Goal: Entertainment & Leisure: Consume media (video, audio)

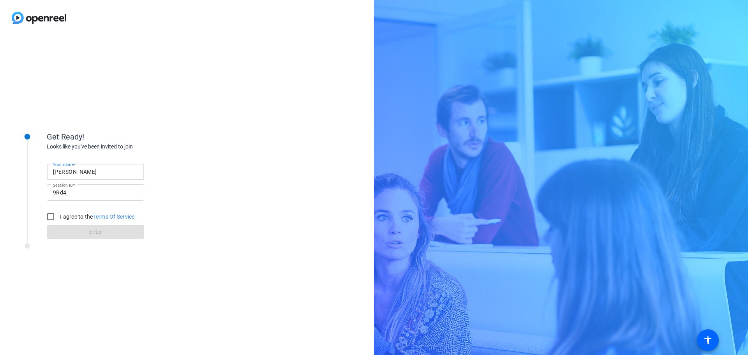
drag, startPoint x: 67, startPoint y: 172, endPoint x: 11, endPoint y: 150, distance: 59.5
click at [11, 150] on div "Get Ready! Looks like you've been invited to join Your name [PERSON_NAME] Sessi…" at bounding box center [105, 180] width 195 height 126
type input "[PERSON_NAME]"
drag, startPoint x: 50, startPoint y: 216, endPoint x: 52, endPoint y: 219, distance: 4.0
click at [51, 216] on input "I agree to the Terms Of Service" at bounding box center [51, 217] width 16 height 16
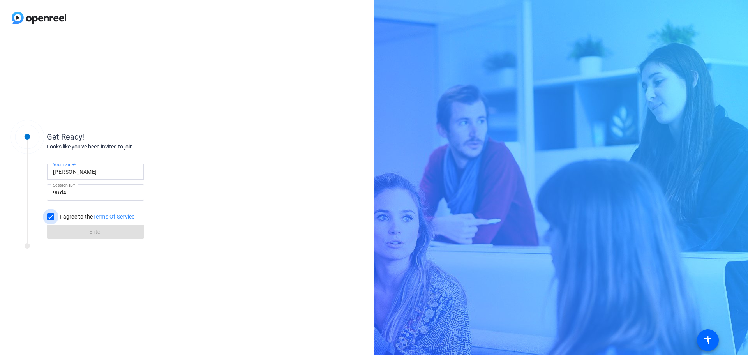
checkbox input "true"
click at [61, 227] on span at bounding box center [95, 231] width 97 height 19
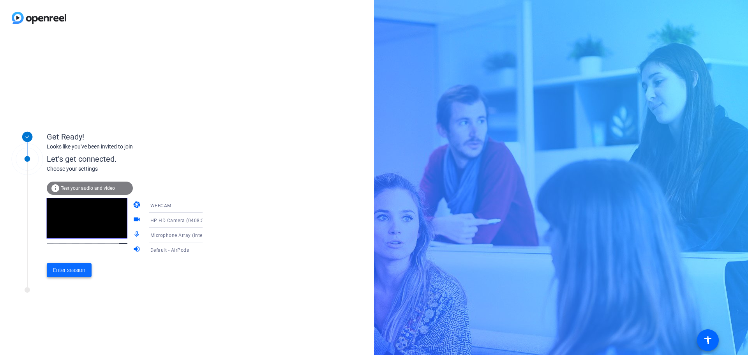
click at [62, 270] on span "Enter session" at bounding box center [69, 270] width 32 height 8
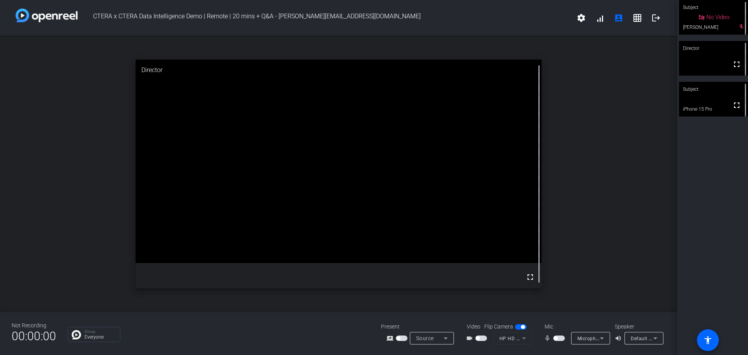
click at [693, 104] on video at bounding box center [713, 99] width 69 height 35
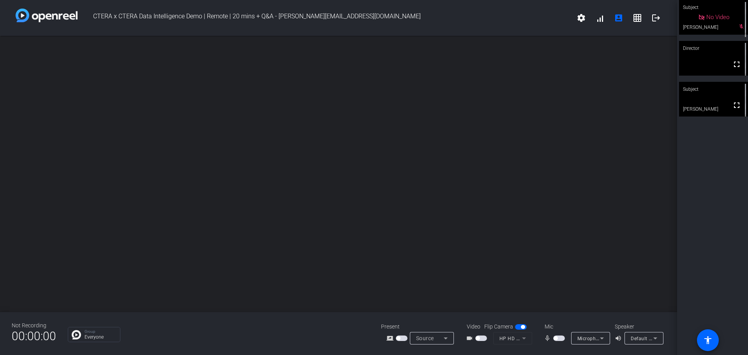
click at [654, 103] on div "open_in_new" at bounding box center [338, 174] width 677 height 276
click at [700, 57] on video at bounding box center [713, 58] width 69 height 35
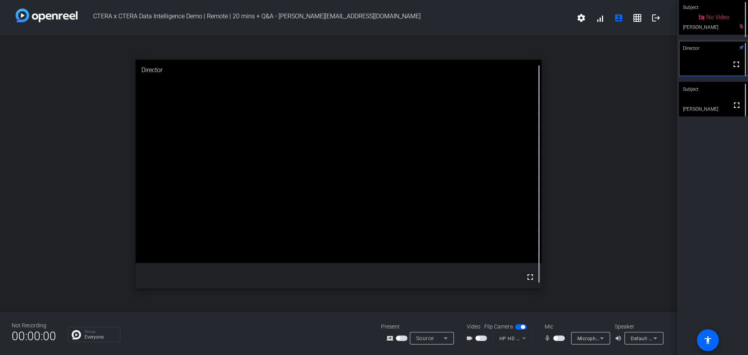
click at [675, 122] on div "open_in_new Director fullscreen" at bounding box center [338, 174] width 677 height 276
click at [695, 100] on video at bounding box center [713, 99] width 69 height 35
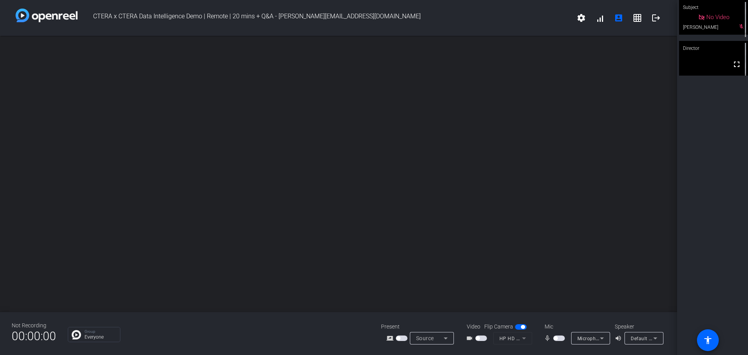
click at [699, 56] on video at bounding box center [713, 58] width 69 height 35
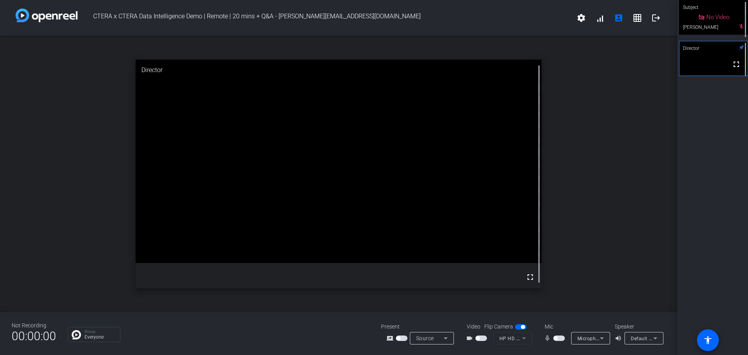
click at [620, 142] on div "open_in_new Director fullscreen" at bounding box center [338, 174] width 677 height 276
click at [685, 100] on video at bounding box center [713, 99] width 69 height 35
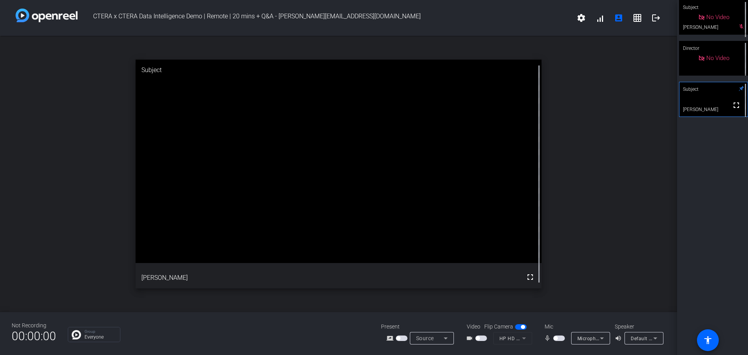
click at [561, 338] on span "button" at bounding box center [559, 337] width 12 height 5
click at [555, 338] on span "button" at bounding box center [559, 337] width 12 height 5
drag, startPoint x: 561, startPoint y: 334, endPoint x: 562, endPoint y: 340, distance: 6.0
click at [562, 340] on mat-slide-toggle at bounding box center [559, 338] width 13 height 8
click at [562, 340] on span "button" at bounding box center [559, 337] width 12 height 5
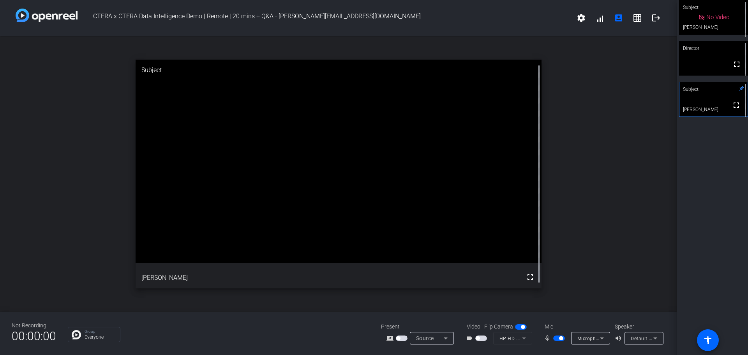
click at [557, 338] on span "button" at bounding box center [559, 337] width 12 height 5
click at [560, 338] on span "button" at bounding box center [559, 337] width 12 height 5
drag, startPoint x: 555, startPoint y: 338, endPoint x: 573, endPoint y: 277, distance: 63.6
click at [573, 277] on div "CTERA x CTERA Data Intelligence Demo | Remote | 20 mins + Q&A - [PERSON_NAME][E…" at bounding box center [338, 177] width 677 height 355
click at [554, 338] on span "button" at bounding box center [559, 337] width 12 height 5
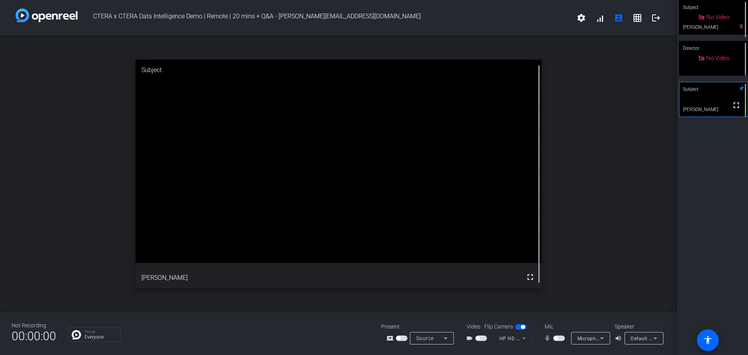
click at [561, 337] on span "button" at bounding box center [559, 337] width 12 height 5
click at [554, 338] on span "button" at bounding box center [559, 337] width 12 height 5
click at [560, 337] on span "button" at bounding box center [559, 337] width 12 height 5
click at [556, 339] on span "button" at bounding box center [559, 337] width 12 height 5
click at [563, 339] on span "button" at bounding box center [559, 337] width 12 height 5
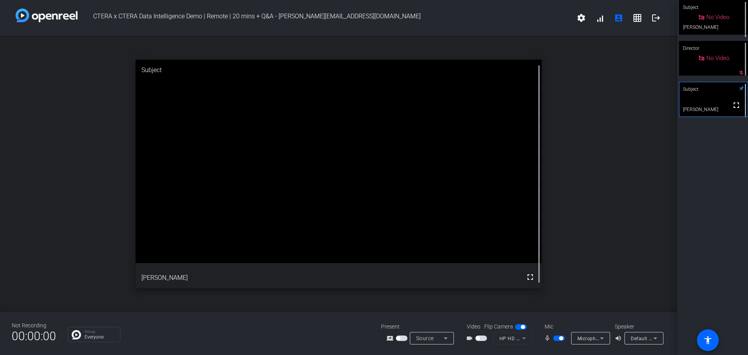
click at [555, 338] on span "button" at bounding box center [559, 337] width 12 height 5
click at [562, 337] on span "button" at bounding box center [559, 337] width 12 height 5
click at [562, 337] on span "button" at bounding box center [561, 338] width 4 height 4
click at [561, 337] on span "button" at bounding box center [559, 337] width 12 height 5
click at [561, 337] on span "button" at bounding box center [561, 338] width 4 height 4
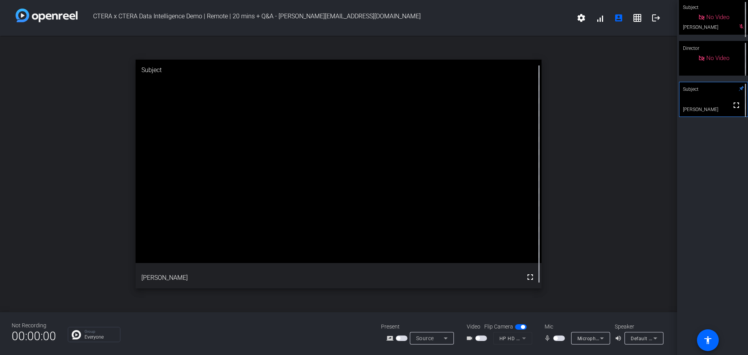
click at [561, 337] on span "button" at bounding box center [559, 337] width 12 height 5
click at [561, 337] on span "button" at bounding box center [561, 338] width 4 height 4
click at [561, 337] on span "button" at bounding box center [559, 337] width 12 height 5
click at [556, 338] on span "button" at bounding box center [559, 337] width 12 height 5
click at [560, 338] on span "button" at bounding box center [559, 337] width 12 height 5
